Goal: Task Accomplishment & Management: Manage account settings

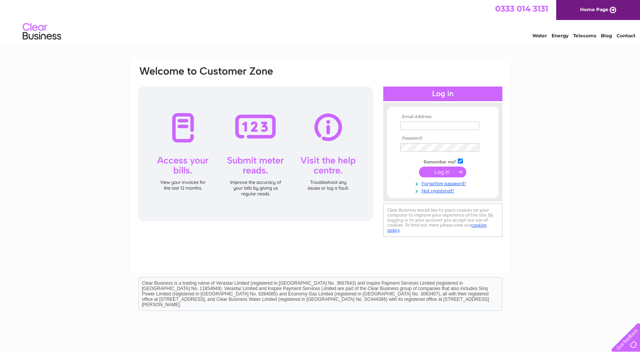
type input "cameron@cameronstephen.co.uk"
click at [429, 173] on input "submit" at bounding box center [442, 171] width 47 height 11
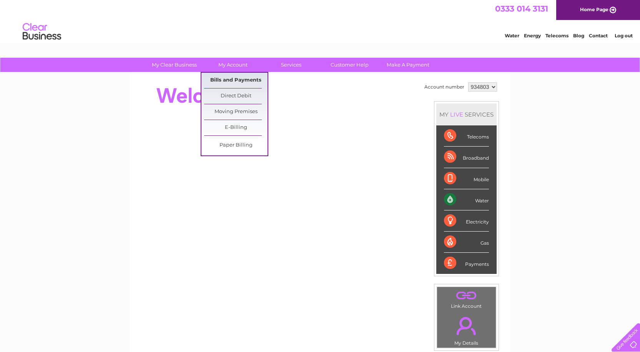
click at [226, 80] on link "Bills and Payments" at bounding box center [235, 80] width 63 height 15
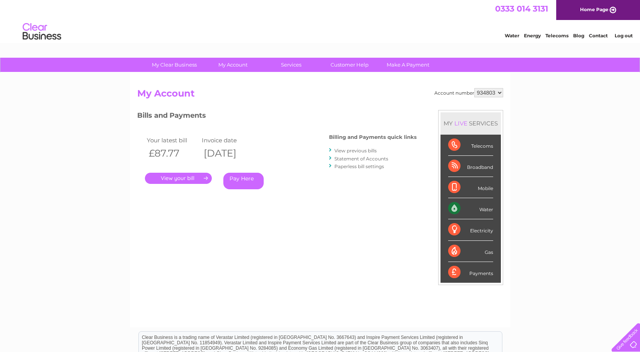
click at [193, 177] on link "." at bounding box center [178, 178] width 67 height 11
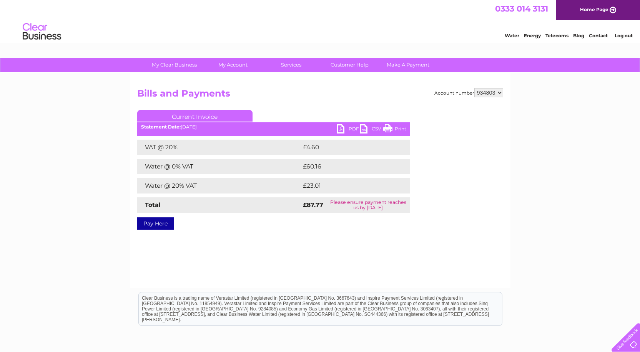
click at [354, 130] on link "PDF" at bounding box center [348, 129] width 23 height 11
